Goal: Task Accomplishment & Management: Manage account settings

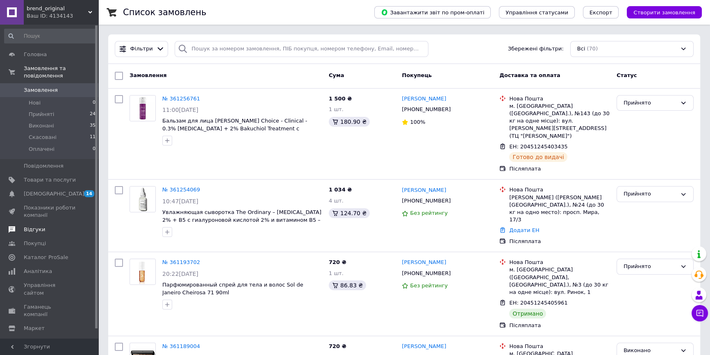
click at [38, 226] on span "Відгуки" at bounding box center [34, 229] width 21 height 7
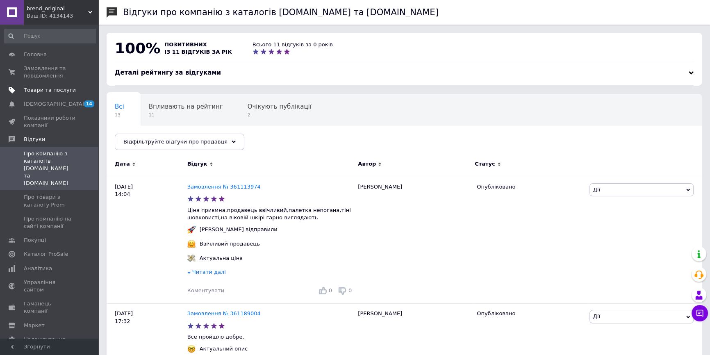
click at [45, 91] on span "Товари та послуги" at bounding box center [50, 90] width 52 height 7
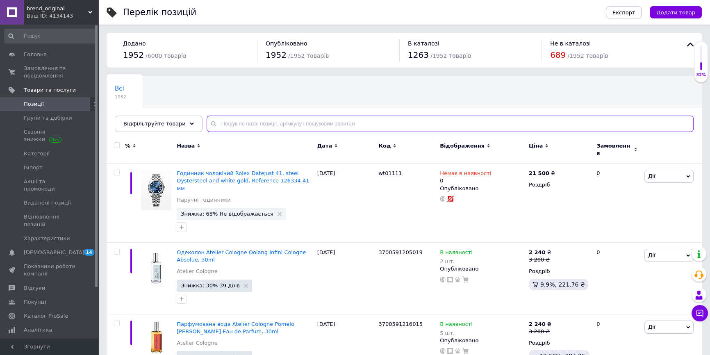
click at [219, 123] on input "text" at bounding box center [450, 124] width 487 height 16
paste input "[PERSON_NAME]"
type input "[PERSON_NAME]"
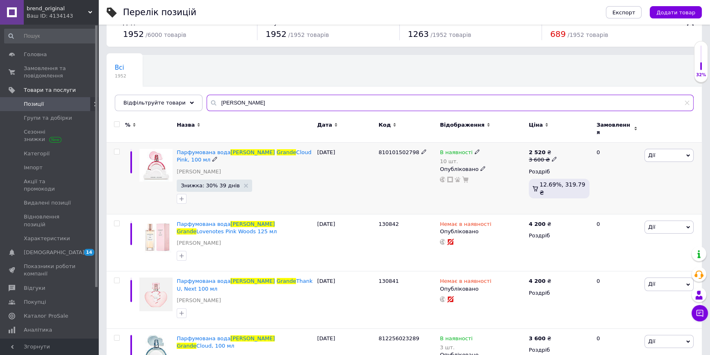
scroll to position [32, 0]
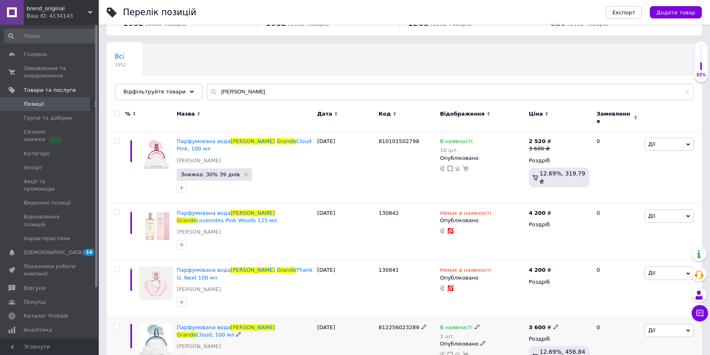
click at [475, 324] on icon at bounding box center [477, 326] width 5 height 5
drag, startPoint x: 500, startPoint y: 318, endPoint x: 505, endPoint y: 316, distance: 5.3
click at [499, 333] on li "Немає в наявності" at bounding box center [522, 338] width 78 height 11
drag, startPoint x: 498, startPoint y: 334, endPoint x: 477, endPoint y: 331, distance: 20.7
click at [477, 331] on div "В наявності 3 шт. Наявність Немає в наявності В наявності Під замовлення Залишк…" at bounding box center [482, 341] width 85 height 34
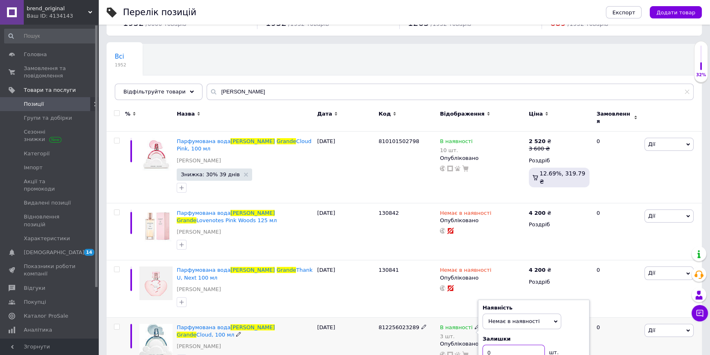
type input "0"
click at [396, 332] on div "812256023289" at bounding box center [408, 347] width 62 height 58
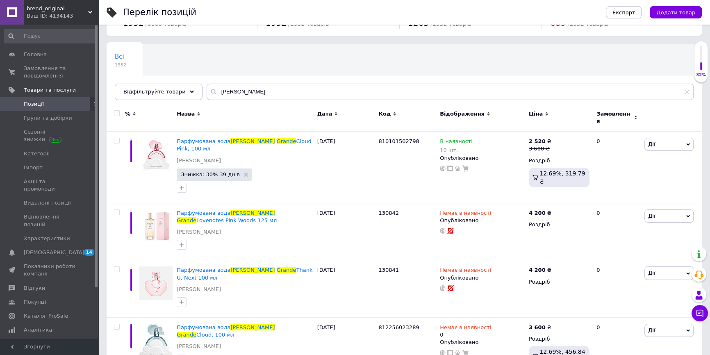
click at [296, 60] on div "Всі 1952 Ok Відфільтровано... Зберегти" at bounding box center [405, 76] width 596 height 68
drag, startPoint x: 256, startPoint y: 91, endPoint x: 189, endPoint y: 86, distance: 67.1
click at [189, 86] on div "Відфільтруйте товари [PERSON_NAME]" at bounding box center [404, 92] width 579 height 16
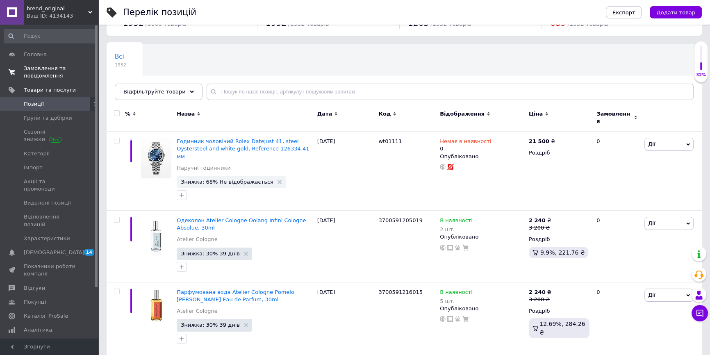
click at [45, 71] on span "Замовлення та повідомлення" at bounding box center [50, 72] width 52 height 15
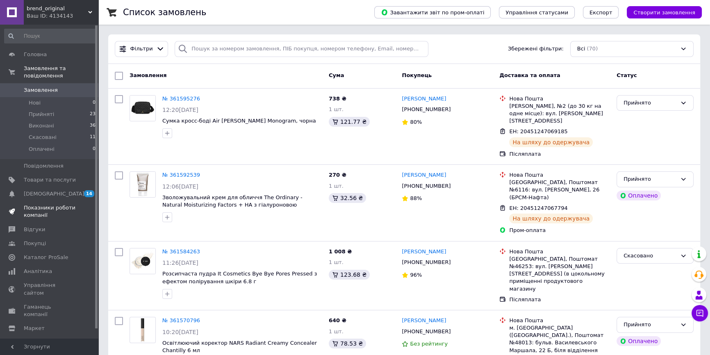
click at [66, 201] on link "Показники роботи компанії" at bounding box center [50, 211] width 100 height 21
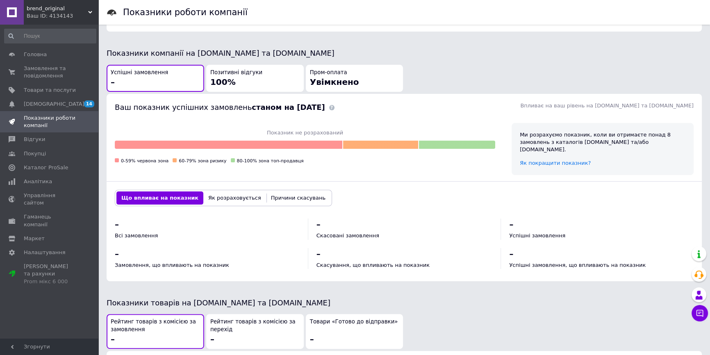
scroll to position [261, 0]
